Goal: Use online tool/utility

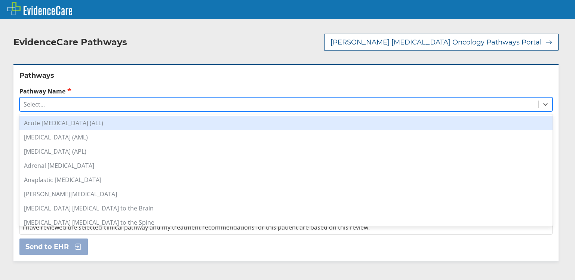
click at [108, 108] on div "Select..." at bounding box center [279, 104] width 519 height 13
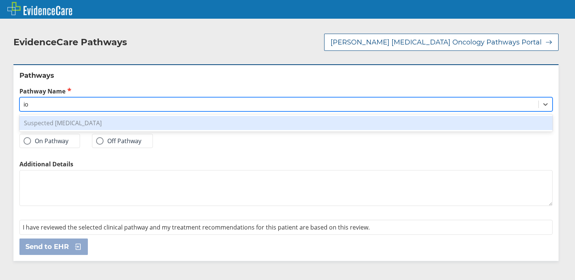
type input "i"
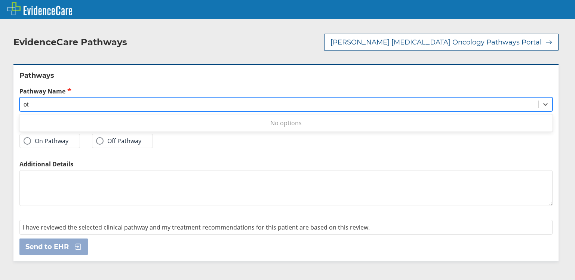
type input "o"
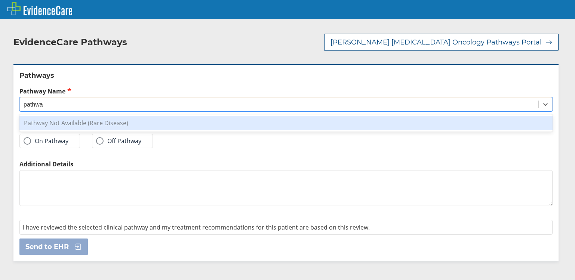
click at [99, 120] on div "Pathway Not Available (Rare Disease)" at bounding box center [285, 123] width 533 height 14
type input "pathwa"
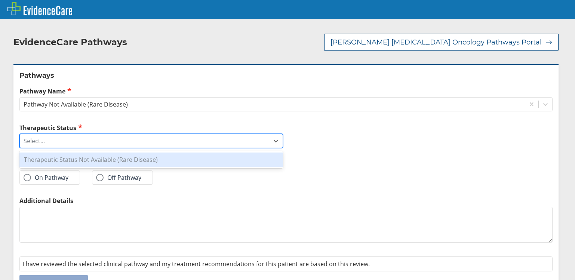
click at [87, 143] on div "Select..." at bounding box center [144, 141] width 249 height 13
click at [84, 157] on div "Therapeutic Status Not Available (Rare Disease)" at bounding box center [151, 160] width 264 height 14
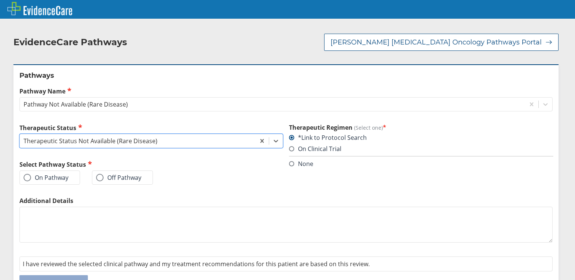
click at [105, 173] on div "Off Pathway" at bounding box center [122, 177] width 61 height 14
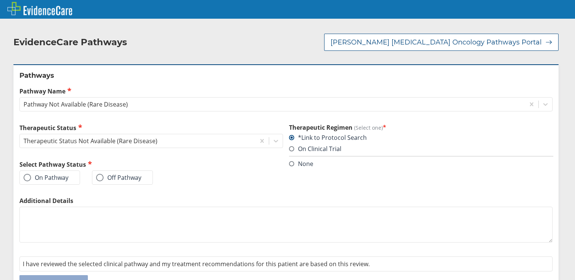
drag, startPoint x: 99, startPoint y: 184, endPoint x: 104, endPoint y: 174, distance: 10.7
click at [100, 181] on div "Off Pathway" at bounding box center [122, 177] width 61 height 14
click at [104, 174] on label "Off Pathway" at bounding box center [118, 177] width 45 height 7
click at [0, 0] on input "Off Pathway" at bounding box center [0, 0] width 0 height 0
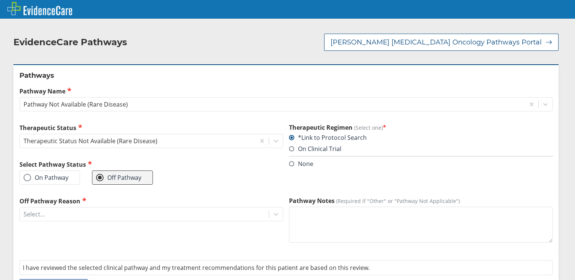
scroll to position [25, 0]
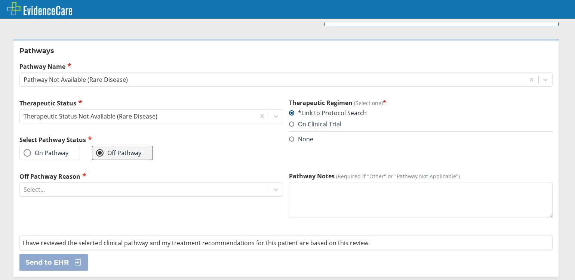
click at [154, 140] on span at bounding box center [291, 138] width 5 height 5
click at [0, 0] on input "None" at bounding box center [0, 0] width 0 height 0
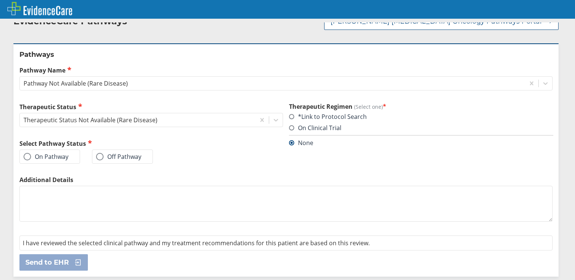
scroll to position [21, 0]
click at [61, 157] on label "On Pathway" at bounding box center [46, 156] width 45 height 7
click at [0, 0] on input "On Pathway" at bounding box center [0, 0] width 0 height 0
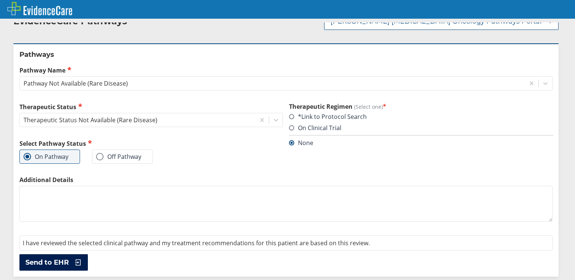
click at [65, 262] on span "Send to EHR" at bounding box center [46, 262] width 43 height 9
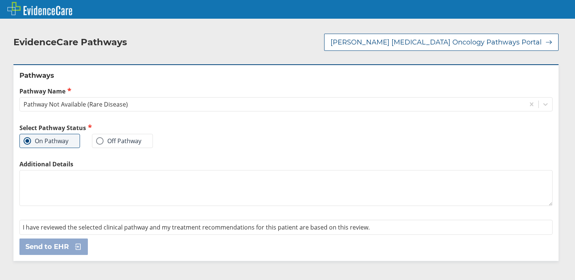
scroll to position [0, 0]
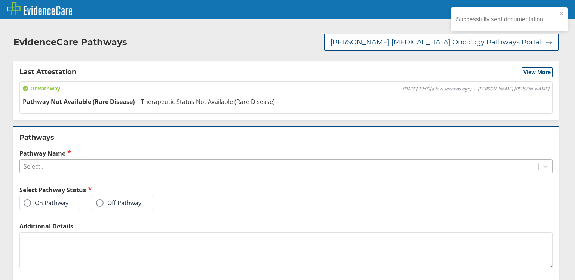
click at [154, 148] on div "Pathways Pathway Name Select... Select Pathway Status On Pathway Off Pathway Ad…" at bounding box center [285, 224] width 545 height 196
